Goal: Task Accomplishment & Management: Manage account settings

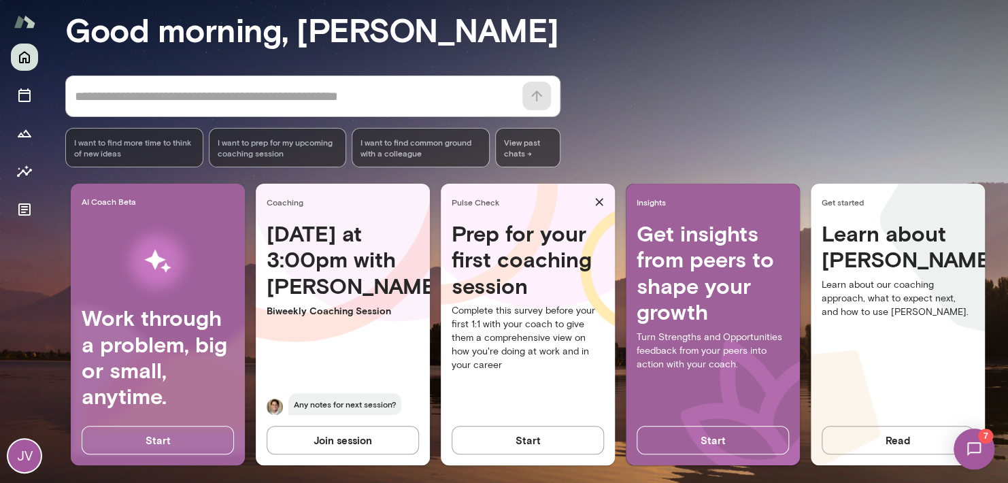
scroll to position [136, 0]
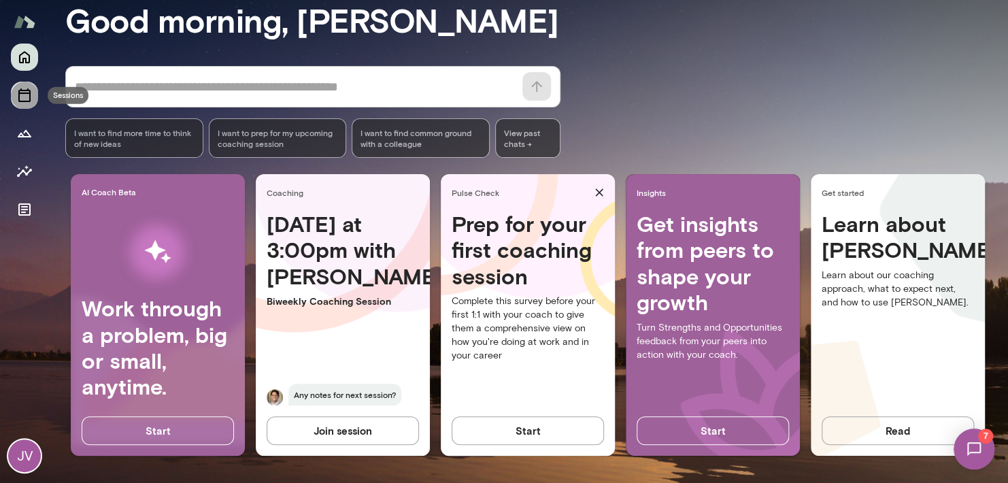
click at [28, 106] on button "Sessions" at bounding box center [24, 95] width 27 height 27
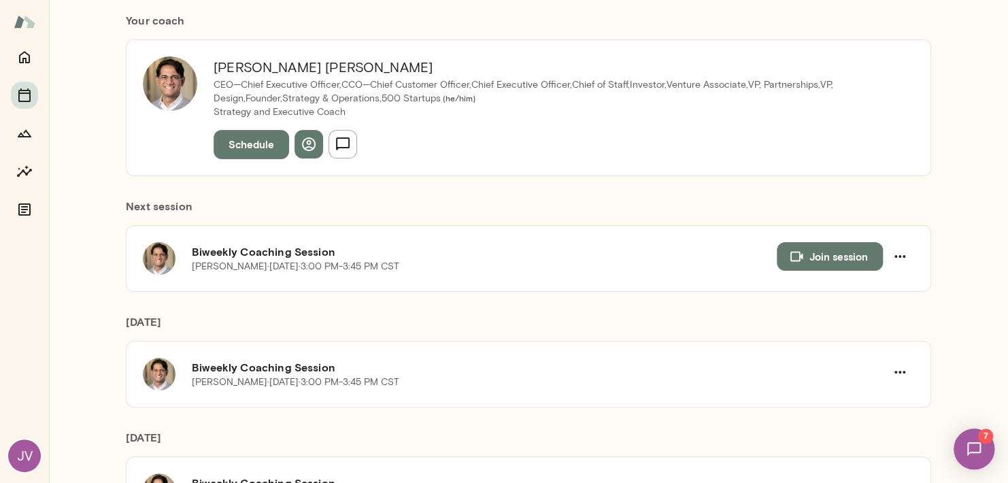
scroll to position [136, 0]
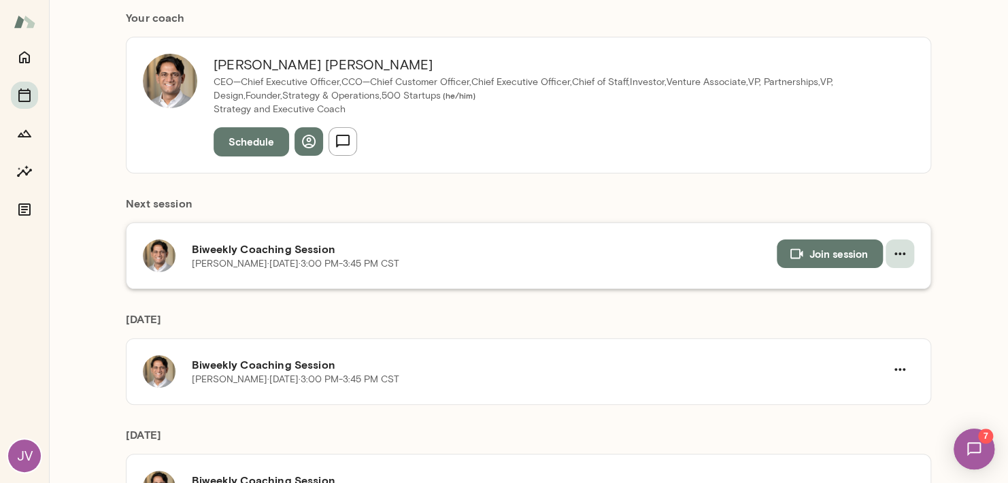
click at [892, 250] on icon "button" at bounding box center [900, 254] width 16 height 16
click at [859, 312] on span "Cancel" at bounding box center [870, 309] width 59 height 16
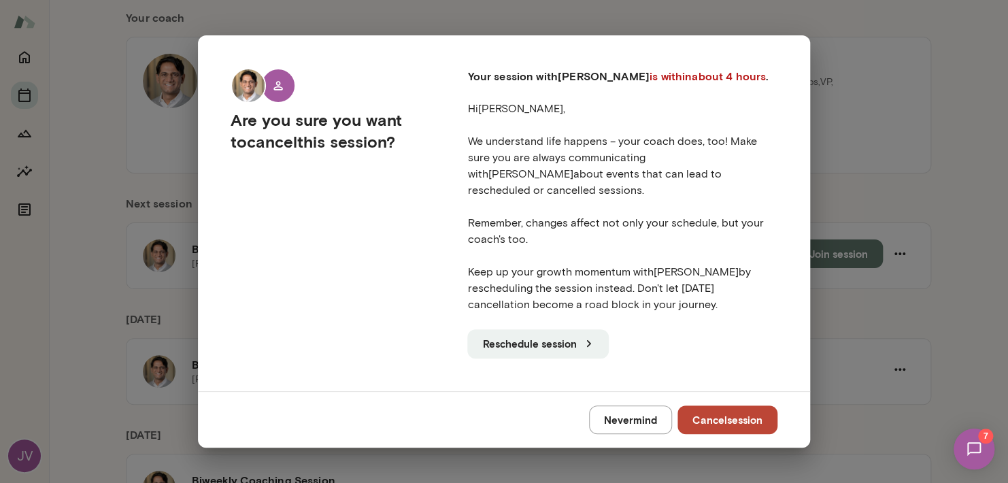
click at [735, 405] on button "Cancel session" at bounding box center [728, 419] width 100 height 29
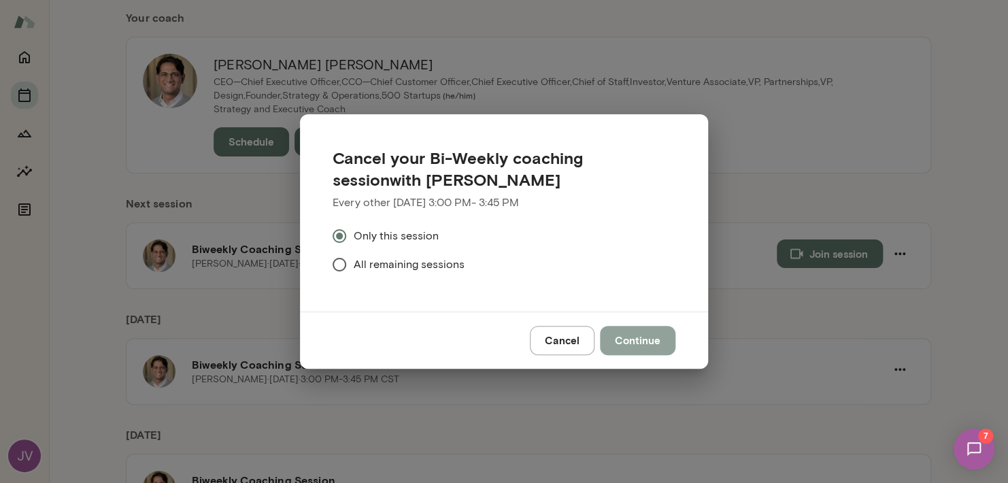
click at [631, 335] on button "Continue" at bounding box center [638, 340] width 76 height 29
